Goal: Register for event/course

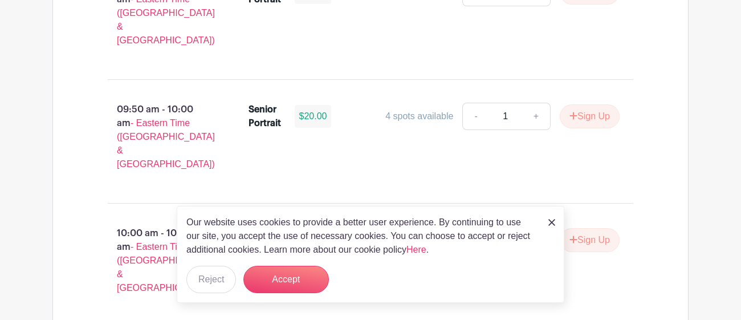
scroll to position [1424, 0]
click at [547, 225] on div "Our website uses cookies to provide a better user experience. By continuing to …" at bounding box center [371, 254] width 388 height 97
click at [562, 224] on div "Our website uses cookies to provide a better user experience. By continuing to …" at bounding box center [371, 254] width 388 height 97
click at [553, 218] on link at bounding box center [552, 222] width 7 height 14
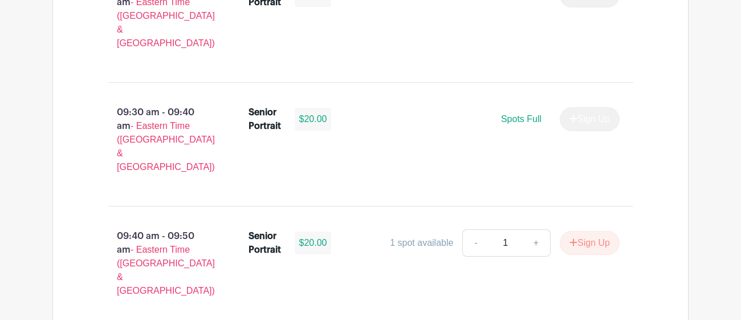
scroll to position [1177, 0]
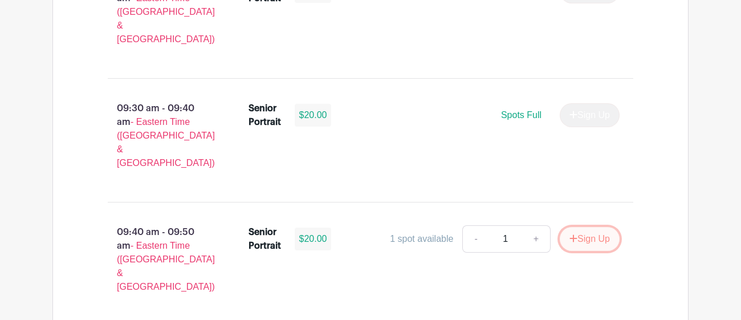
click at [590, 227] on button "Sign Up" at bounding box center [590, 239] width 60 height 24
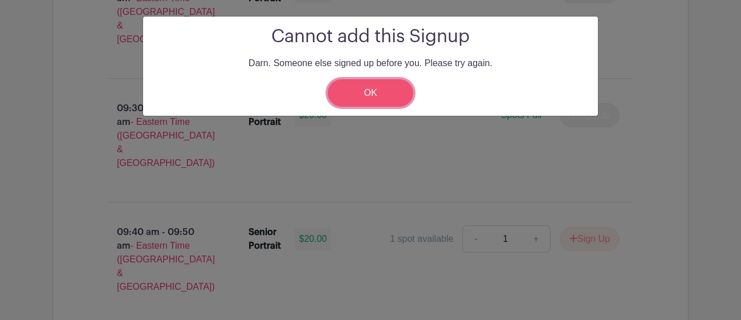
click at [345, 95] on link "OK" at bounding box center [371, 92] width 86 height 27
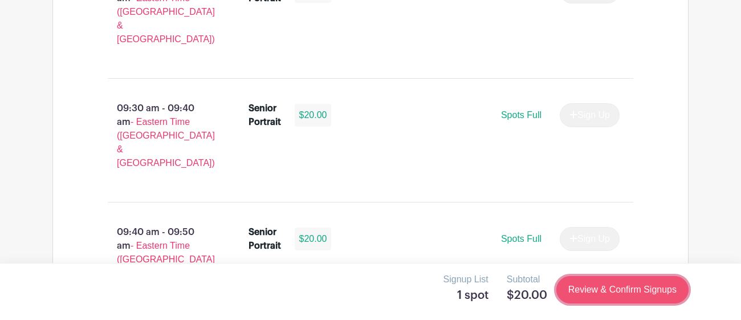
click at [602, 295] on link "Review & Confirm Signups" at bounding box center [623, 289] width 132 height 27
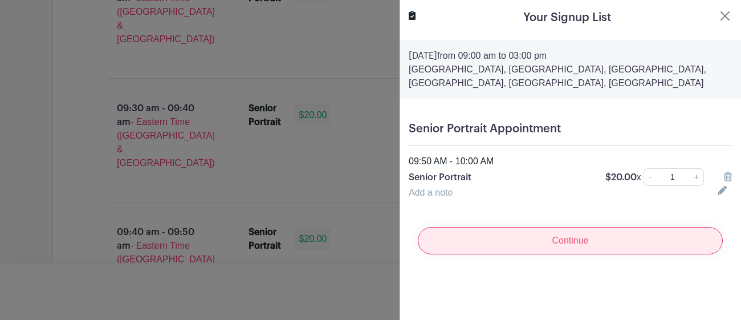
click at [594, 249] on input "Continue" at bounding box center [570, 240] width 305 height 27
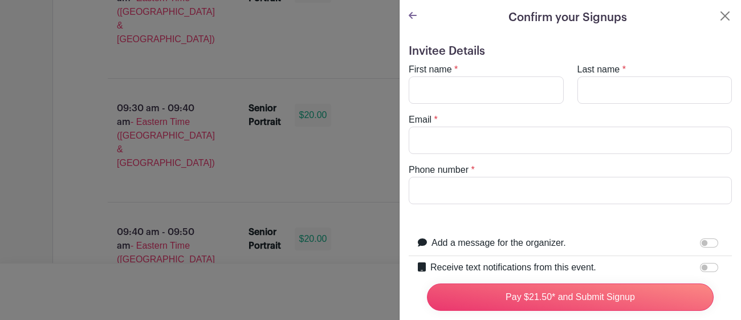
click at [439, 70] on label "First name" at bounding box center [430, 70] width 43 height 14
click at [439, 76] on input "First name" at bounding box center [486, 89] width 155 height 27
click at [435, 94] on input "First name" at bounding box center [486, 89] width 155 height 27
type input "[PERSON_NAME]"
click at [601, 75] on label "Last name" at bounding box center [599, 70] width 43 height 14
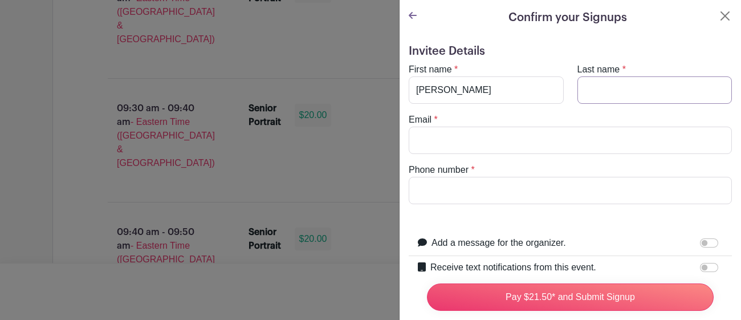
click at [601, 76] on input "Last name" at bounding box center [655, 89] width 155 height 27
type input "[PERSON_NAME]"
click at [511, 144] on input "Email" at bounding box center [570, 140] width 323 height 27
click at [482, 190] on input "Phone number" at bounding box center [570, 190] width 323 height 27
type input "8649998103"
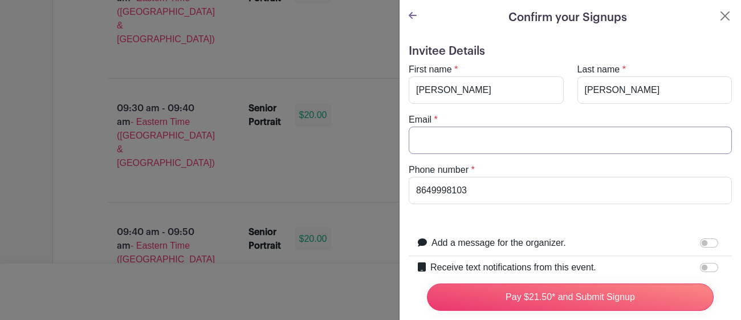
click at [493, 149] on input "Email" at bounding box center [570, 140] width 323 height 27
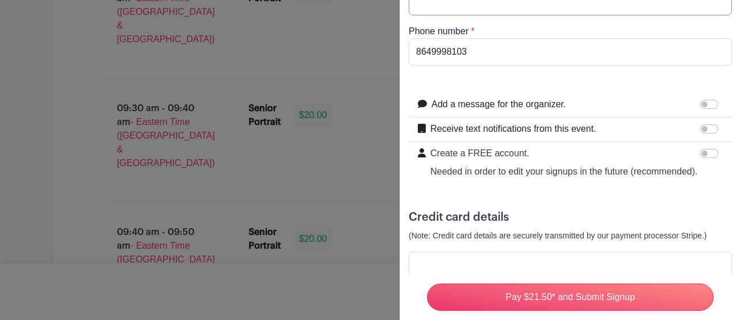
scroll to position [137, 0]
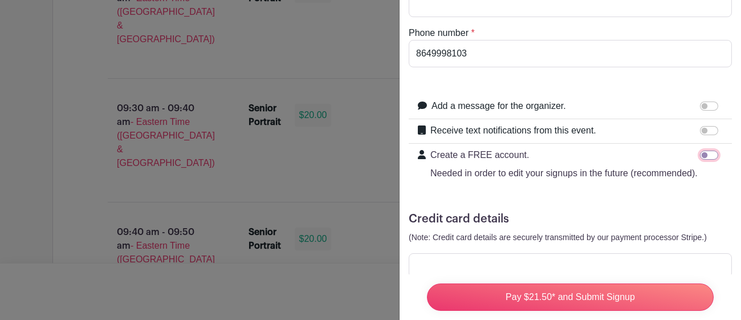
click at [710, 157] on input "Create a FREE account. Needed in order to edit your signups in the future (reco…" at bounding box center [709, 155] width 18 height 9
checkbox input "true"
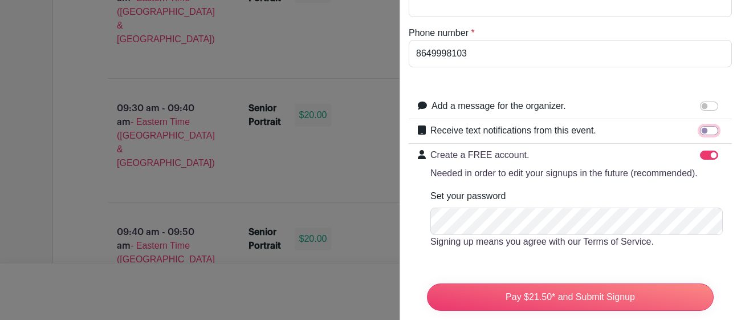
click at [706, 128] on input "Receive text notifications from this event." at bounding box center [709, 130] width 18 height 9
checkbox input "true"
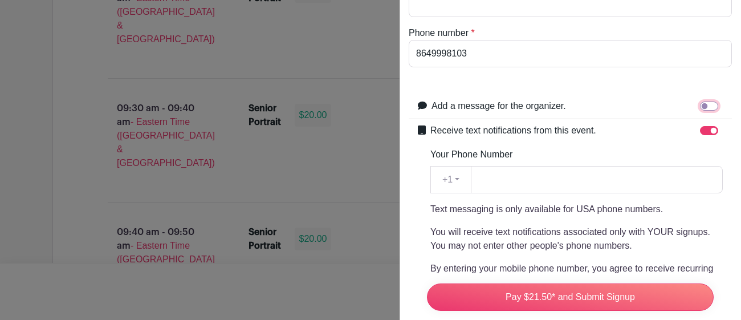
click at [705, 109] on input "Add a message for the organizer." at bounding box center [709, 106] width 18 height 9
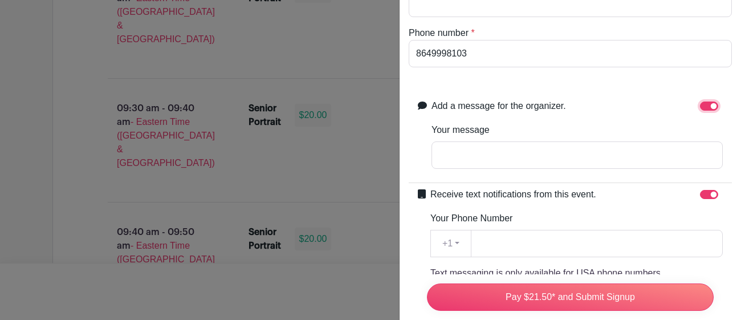
click at [708, 105] on input "Add a message for the organizer." at bounding box center [709, 106] width 18 height 9
checkbox input "false"
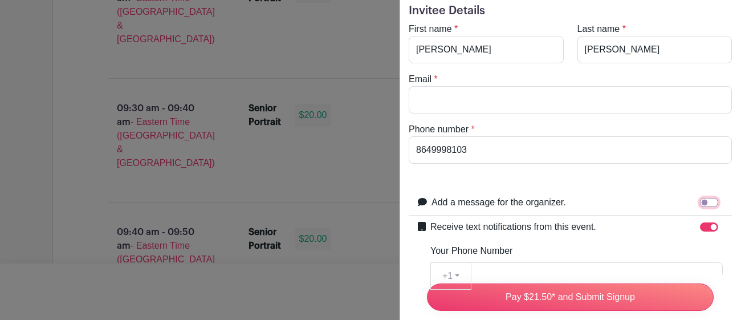
scroll to position [27, 0]
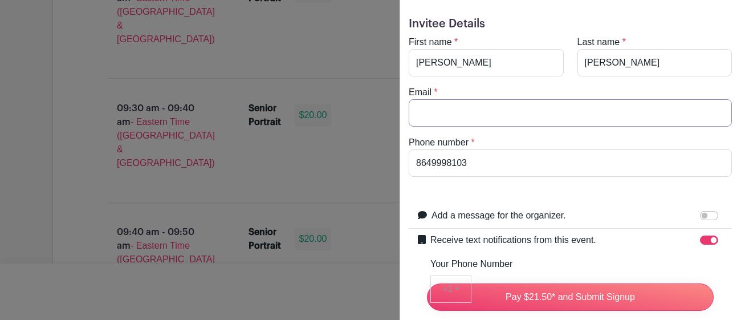
click at [447, 123] on input "Email" at bounding box center [570, 112] width 323 height 27
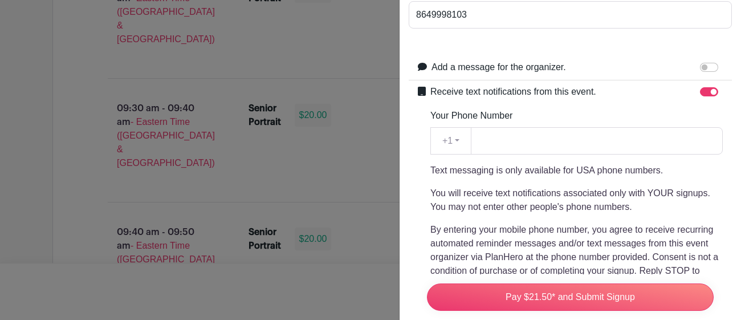
scroll to position [185, 0]
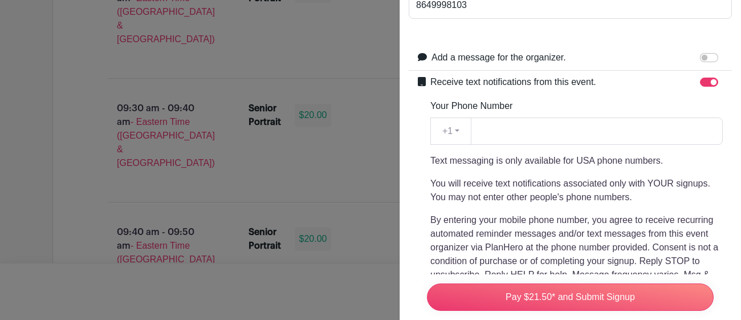
type input "[EMAIL_ADDRESS][DOMAIN_NAME]"
click at [703, 81] on input "Receive text notifications from this event." at bounding box center [709, 82] width 18 height 9
checkbox input "false"
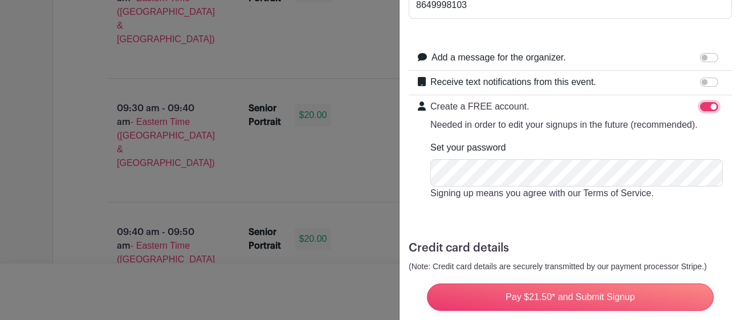
click at [706, 103] on input "Create a FREE account. Needed in order to edit your signups in the future (reco…" at bounding box center [709, 106] width 18 height 9
checkbox input "false"
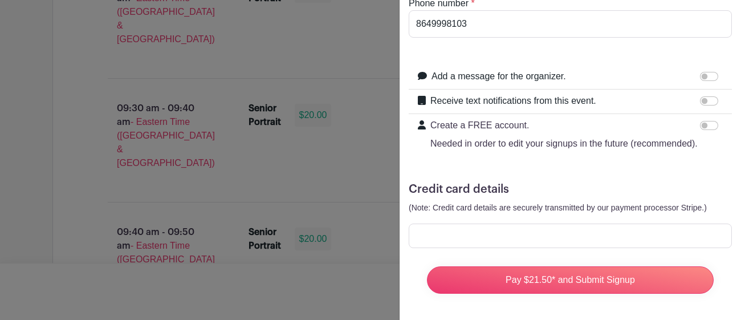
click at [496, 244] on div at bounding box center [570, 236] width 323 height 25
